Goal: Information Seeking & Learning: Learn about a topic

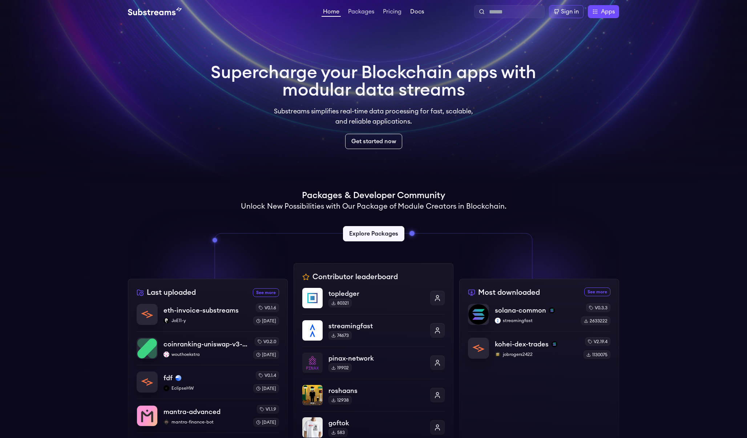
click at [412, 13] on link "Docs" at bounding box center [417, 12] width 17 height 7
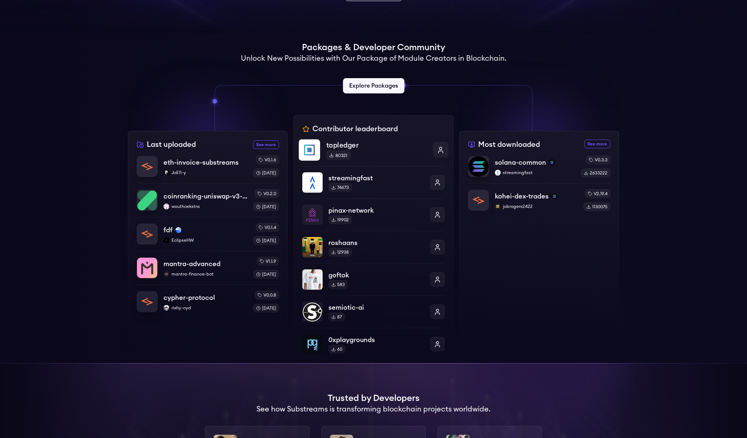
scroll to position [139, 0]
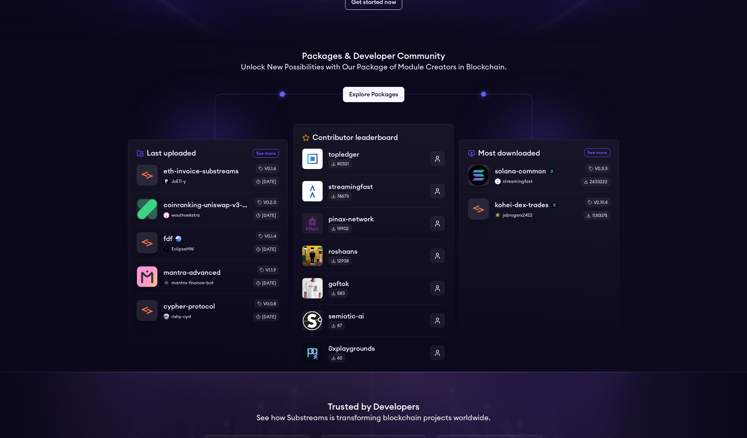
click at [515, 305] on div "Most downloaded See more most downloaded packages solana-common streamingfast v…" at bounding box center [539, 256] width 160 height 232
click at [556, 269] on div "Most downloaded See more most downloaded packages solana-common streamingfast v…" at bounding box center [539, 256] width 160 height 232
click at [503, 173] on p "solana-common" at bounding box center [520, 171] width 52 height 10
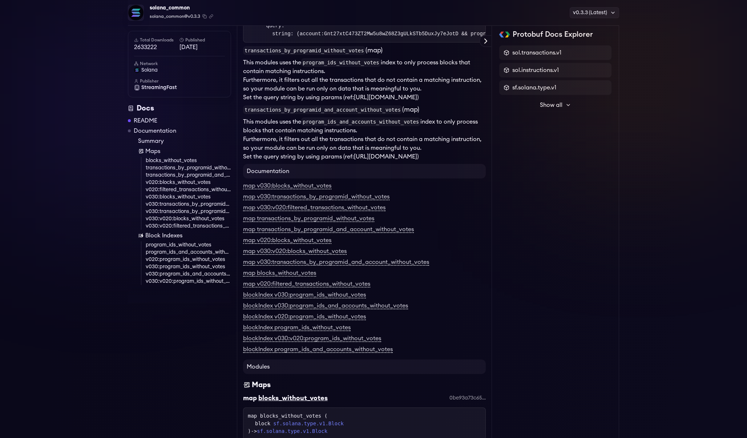
scroll to position [1001, 0]
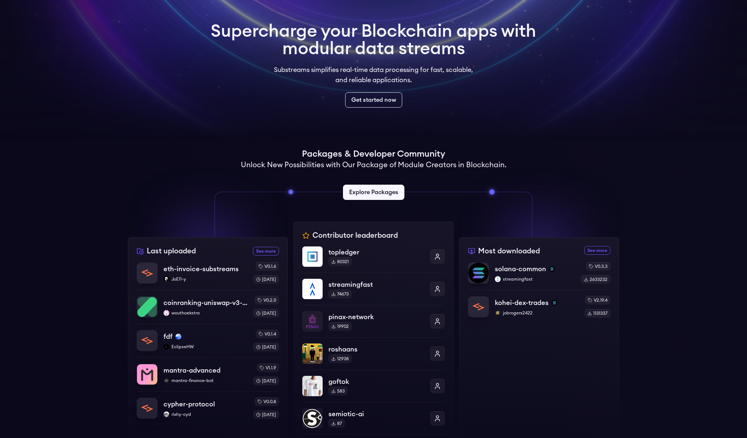
scroll to position [32, 0]
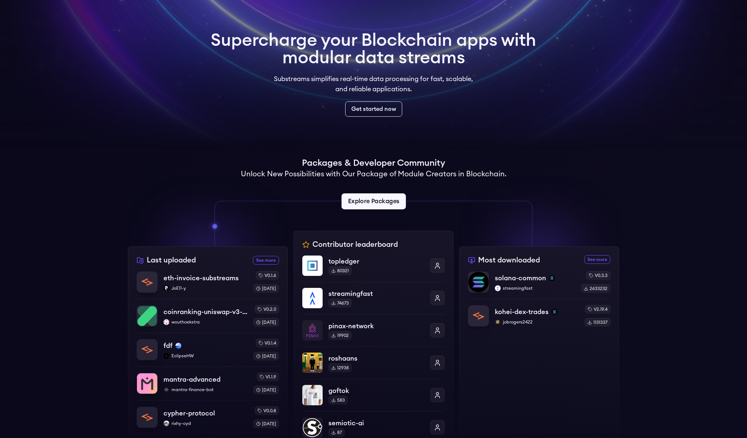
click at [381, 205] on link "Explore Packages" at bounding box center [373, 201] width 64 height 16
